Goal: Task Accomplishment & Management: Use online tool/utility

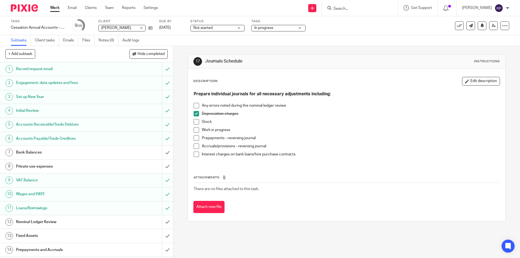
click at [51, 222] on h1 "Nominal Ledger Review" at bounding box center [63, 222] width 94 height 8
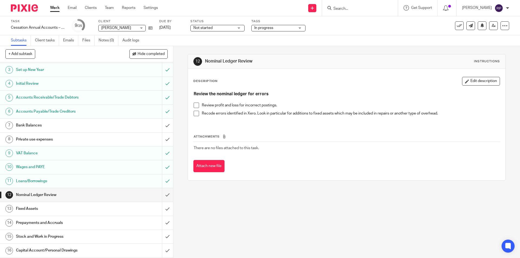
scroll to position [54, 0]
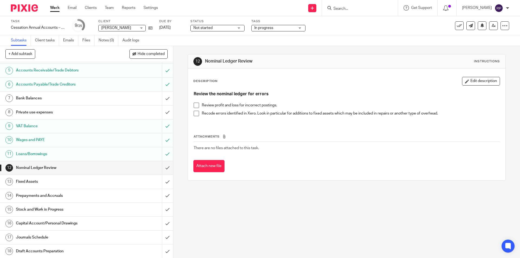
click at [49, 209] on h1 "Stock and Work in Progress" at bounding box center [63, 210] width 94 height 8
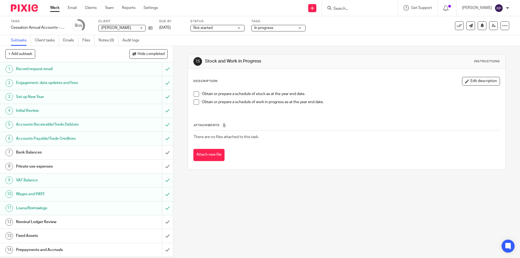
scroll to position [81, 0]
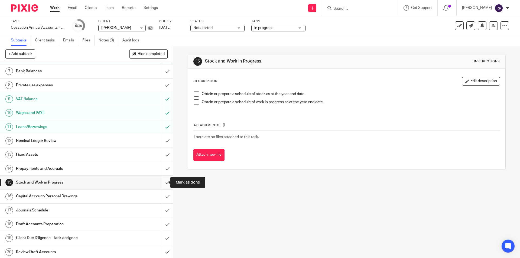
click at [161, 181] on input "submit" at bounding box center [86, 183] width 173 height 14
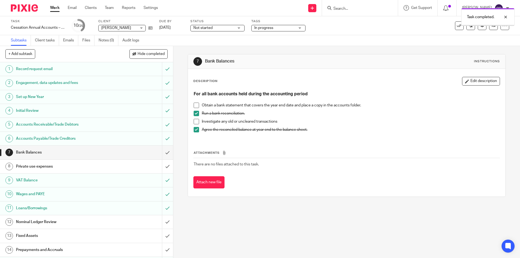
scroll to position [81, 0]
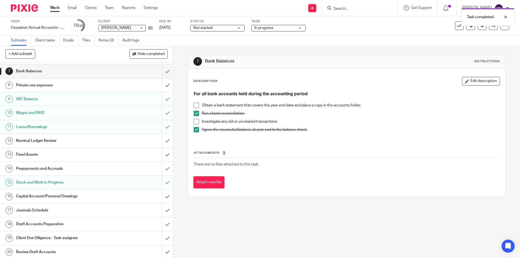
click at [39, 169] on h1 "Prepayments and Accruals" at bounding box center [63, 169] width 94 height 8
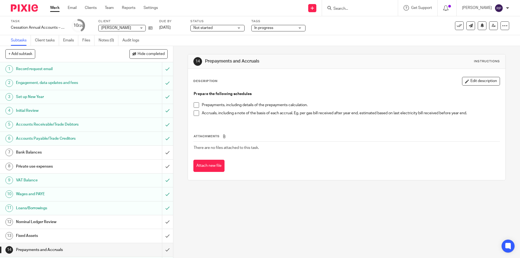
scroll to position [81, 0]
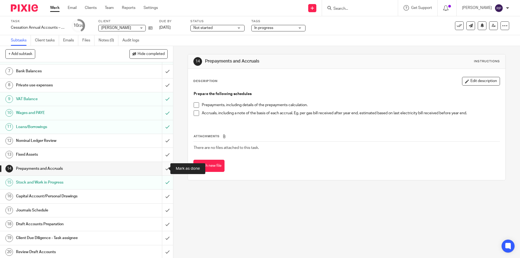
click at [164, 167] on input "submit" at bounding box center [86, 169] width 173 height 14
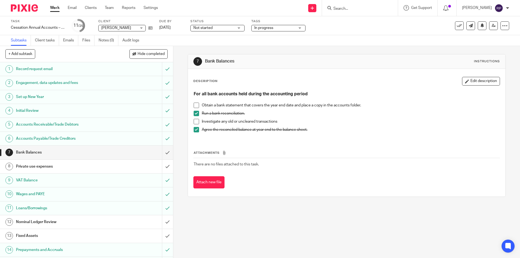
scroll to position [54, 0]
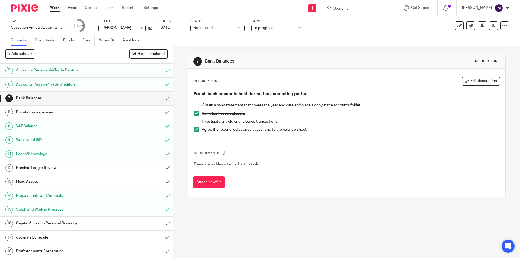
click at [55, 108] on link "8 Private use expenses" at bounding box center [81, 113] width 162 height 14
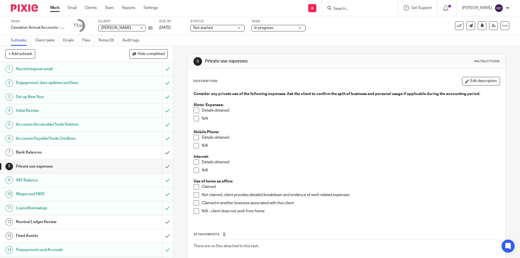
click at [197, 187] on span at bounding box center [196, 186] width 5 height 5
click at [50, 222] on h1 "Nominal Ledger Review" at bounding box center [63, 222] width 94 height 8
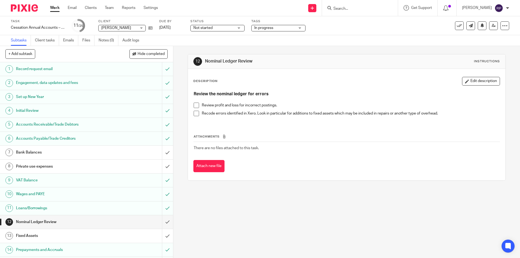
click at [194, 104] on span at bounding box center [196, 105] width 5 height 5
click at [196, 114] on span at bounding box center [196, 113] width 5 height 5
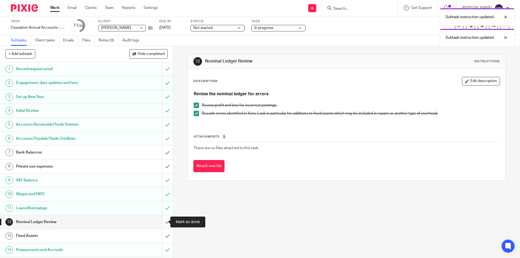
click at [162, 220] on input "submit" at bounding box center [86, 222] width 173 height 14
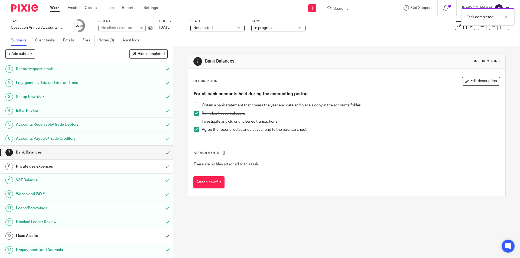
scroll to position [81, 0]
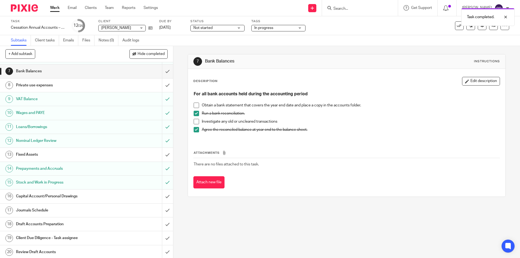
click at [57, 156] on h1 "Fixed Assets" at bounding box center [63, 155] width 94 height 8
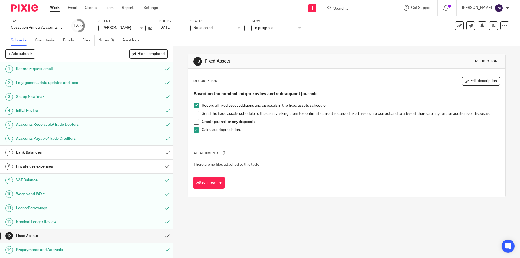
scroll to position [81, 0]
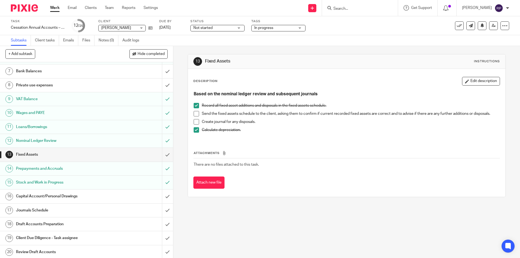
click at [26, 196] on h1 "Capital Account/Personal Drawings" at bounding box center [63, 196] width 94 height 8
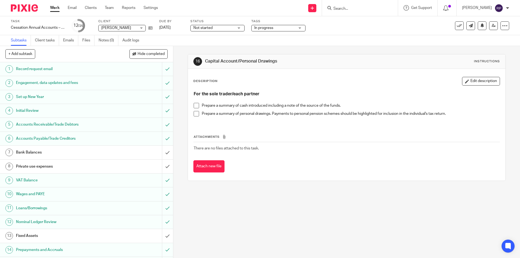
scroll to position [81, 0]
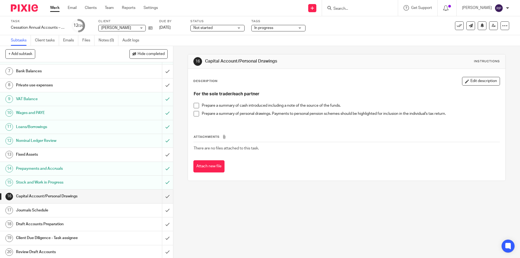
click at [197, 106] on span at bounding box center [196, 105] width 5 height 5
click at [195, 113] on span at bounding box center [196, 113] width 5 height 5
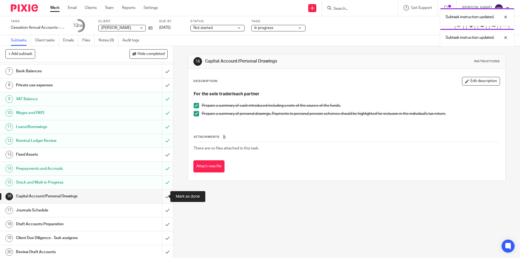
click at [160, 194] on input "submit" at bounding box center [86, 197] width 173 height 14
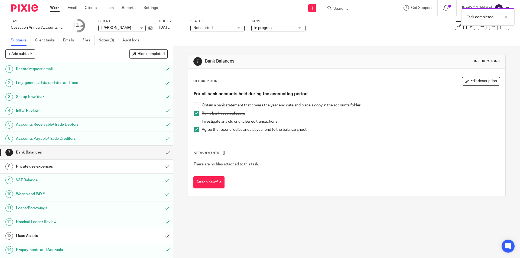
scroll to position [81, 0]
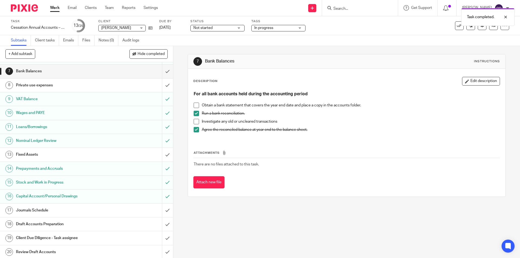
click at [51, 207] on h1 "Journals Schedule" at bounding box center [63, 210] width 94 height 8
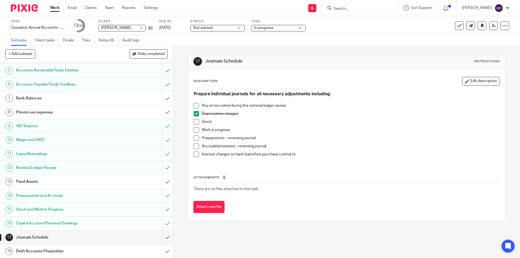
scroll to position [108, 0]
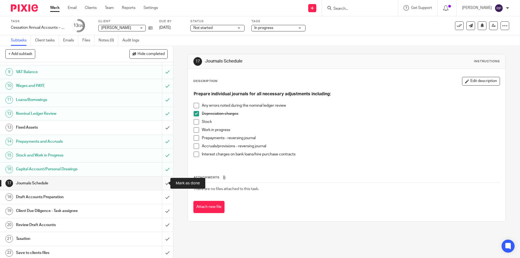
drag, startPoint x: 166, startPoint y: 181, endPoint x: 162, endPoint y: 180, distance: 4.1
click at [165, 181] on input "submit" at bounding box center [86, 184] width 173 height 14
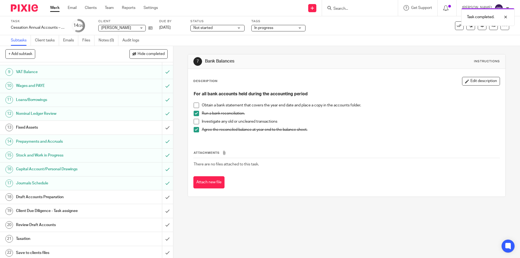
scroll to position [152, 0]
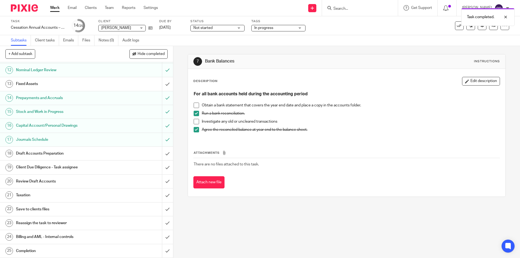
click at [40, 153] on h1 "Draft Accounts Preparation" at bounding box center [63, 153] width 94 height 8
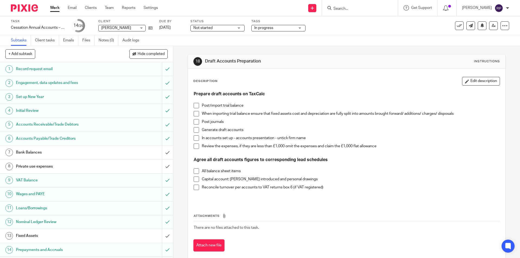
scroll to position [54, 0]
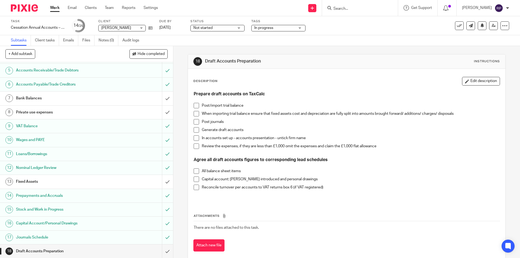
click at [46, 178] on h1 "Fixed Assets" at bounding box center [63, 182] width 94 height 8
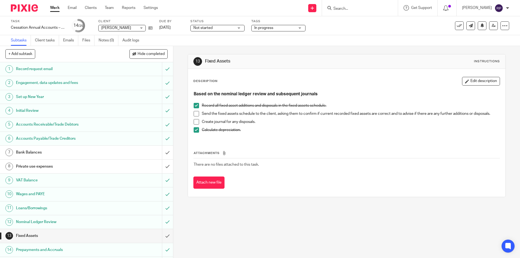
click at [62, 167] on h1 "Private use expenses" at bounding box center [63, 166] width 94 height 8
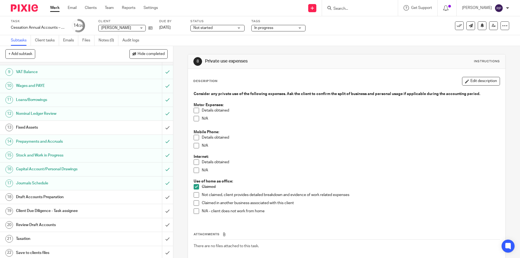
scroll to position [135, 0]
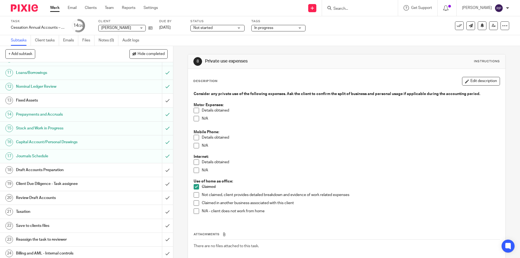
click at [57, 95] on link "13 Fixed Assets" at bounding box center [81, 101] width 162 height 14
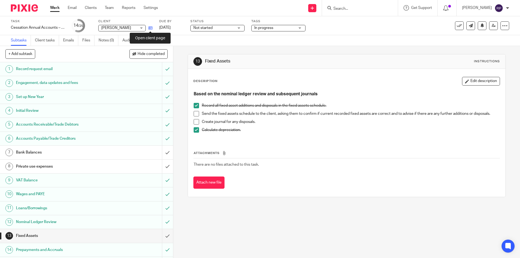
click at [150, 27] on icon at bounding box center [150, 28] width 4 height 4
click at [191, 15] on div "Send new email Create task Add client Request signature Get Support Contact Sup…" at bounding box center [343, 8] width 354 height 16
click at [152, 29] on icon at bounding box center [150, 28] width 4 height 4
click at [271, 29] on span "In progress" at bounding box center [263, 28] width 19 height 4
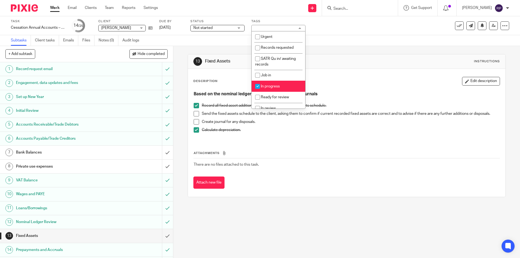
click at [274, 90] on li "In progress" at bounding box center [279, 86] width 54 height 11
checkbox input "false"
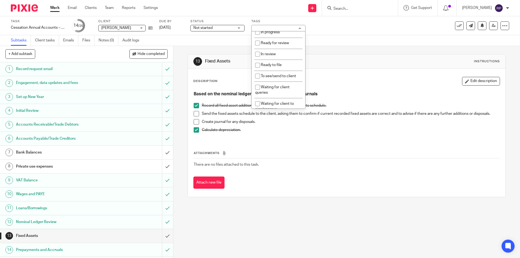
scroll to position [81, 0]
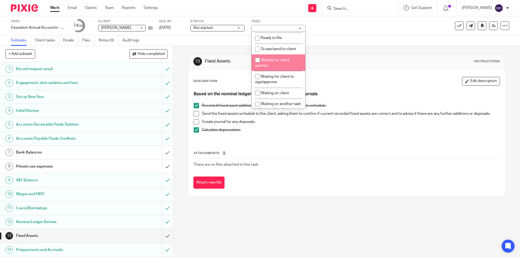
click at [282, 58] on span "Waiting for client queries" at bounding box center [272, 62] width 34 height 9
checkbox input "true"
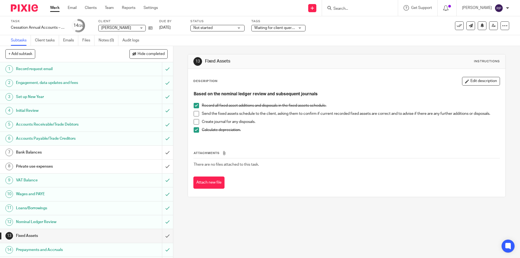
click at [327, 56] on div "13 Fixed Assets Instructions" at bounding box center [346, 61] width 317 height 14
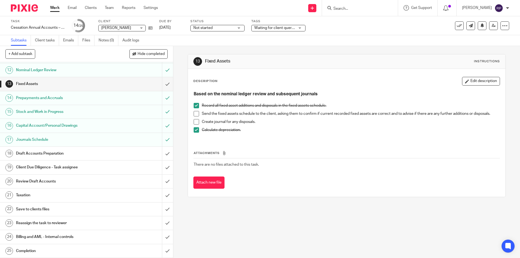
scroll to position [0, 0]
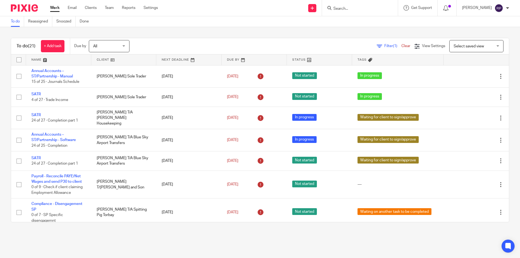
click at [55, 5] on div "Work Email Clients Team Reports Settings Work Email Clients Team Reports Settin…" at bounding box center [105, 8] width 121 height 16
click at [57, 6] on link "Work" at bounding box center [54, 7] width 9 height 5
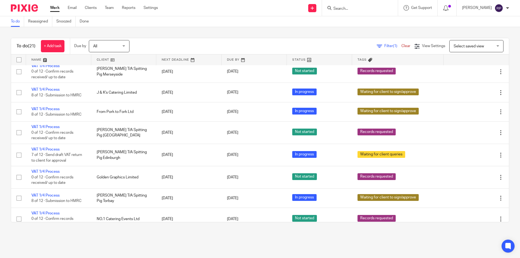
scroll to position [327, 0]
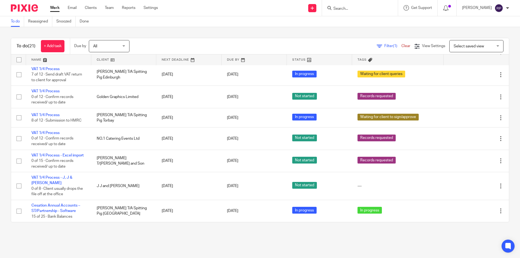
click at [58, 6] on link "Work" at bounding box center [54, 7] width 9 height 5
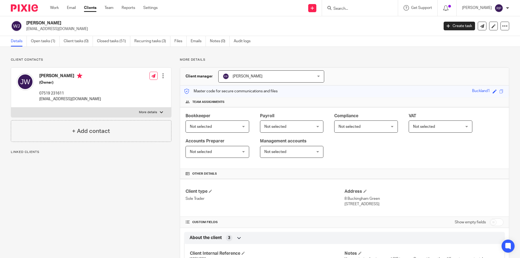
click at [76, 115] on label "More details" at bounding box center [91, 113] width 160 height 10
click at [11, 108] on input "More details" at bounding box center [11, 107] width 0 height 0
checkbox input "true"
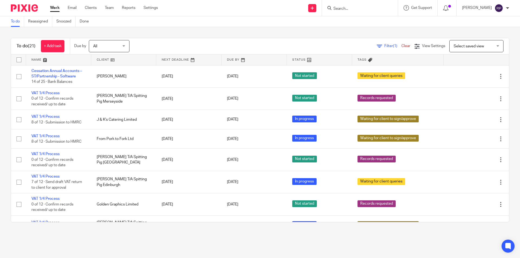
scroll to position [327, 0]
